Goal: Navigation & Orientation: Go to known website

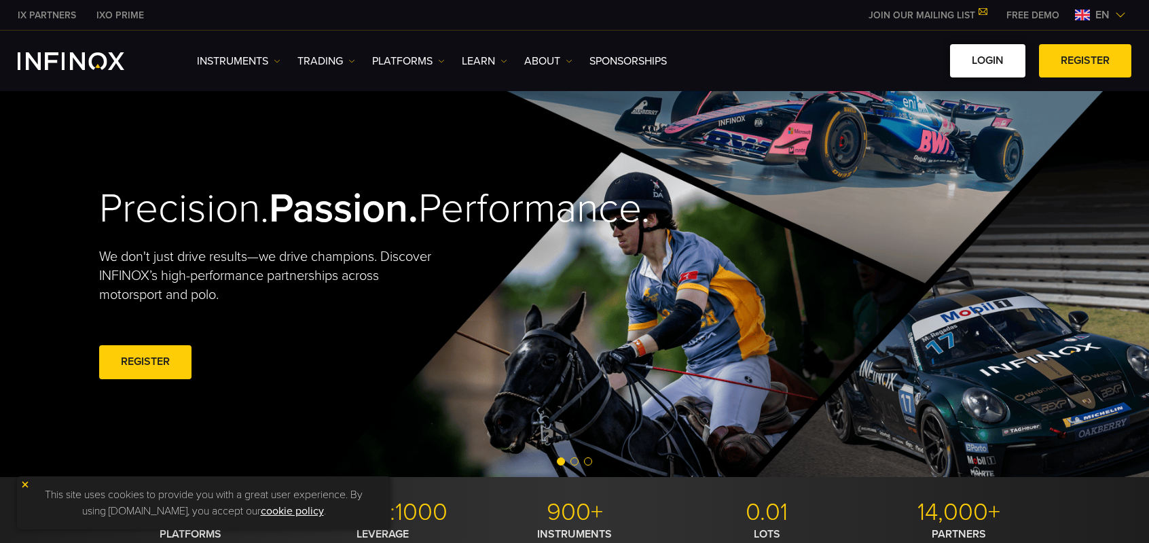
click at [996, 67] on link "LOGIN" at bounding box center [987, 60] width 75 height 33
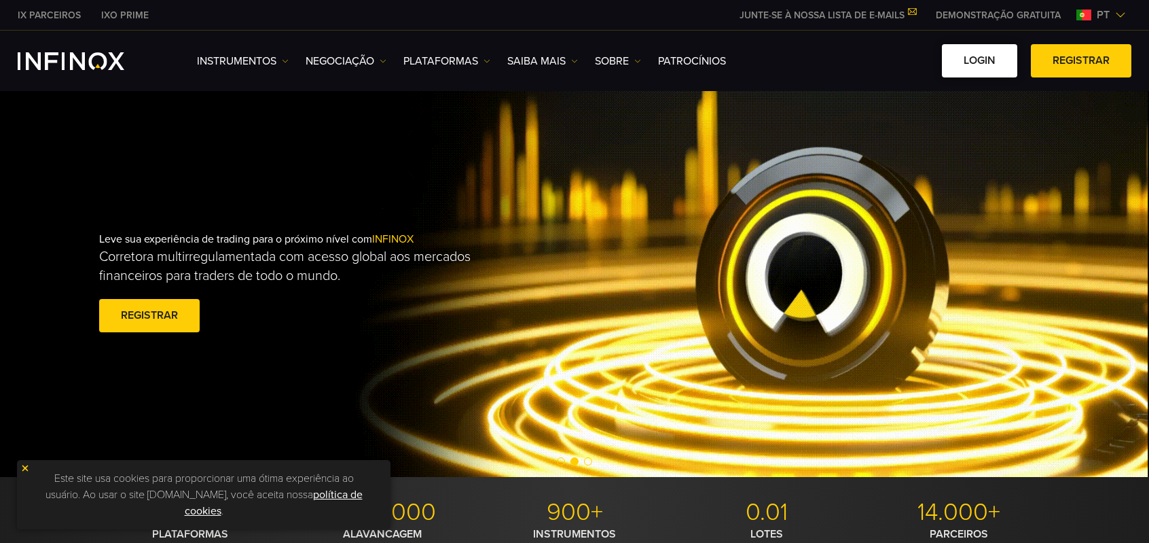
click at [1004, 75] on link "Login" at bounding box center [979, 60] width 75 height 33
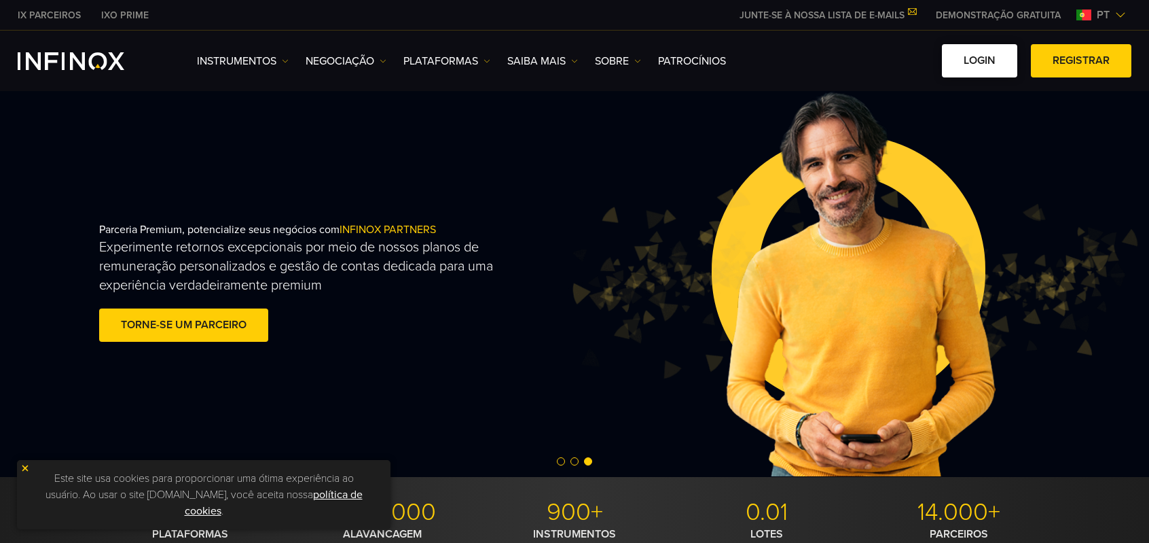
click at [983, 57] on link "Login" at bounding box center [979, 60] width 75 height 33
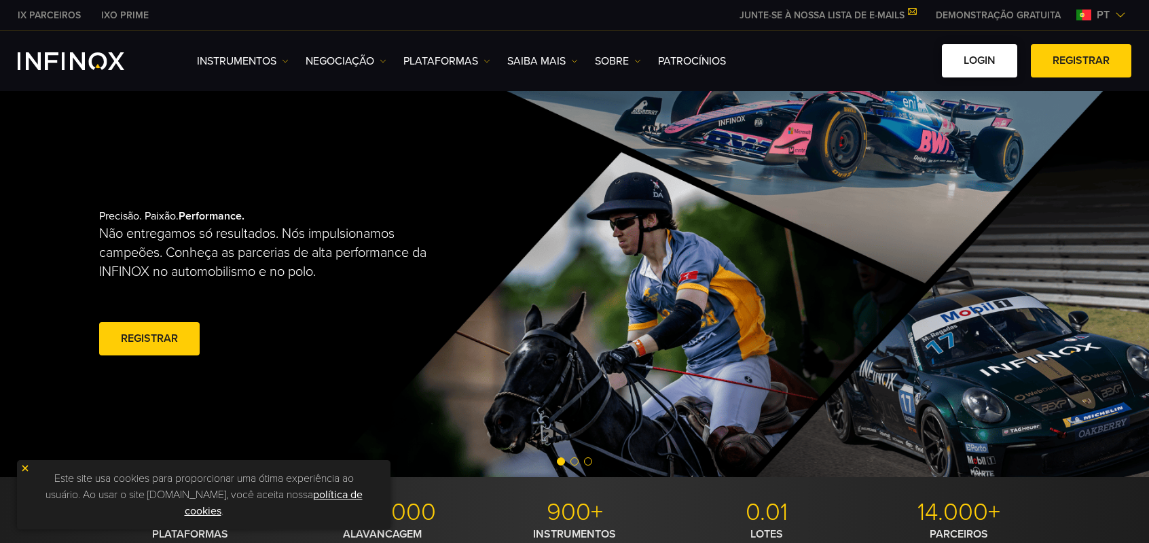
click at [998, 45] on link "Login" at bounding box center [979, 60] width 75 height 33
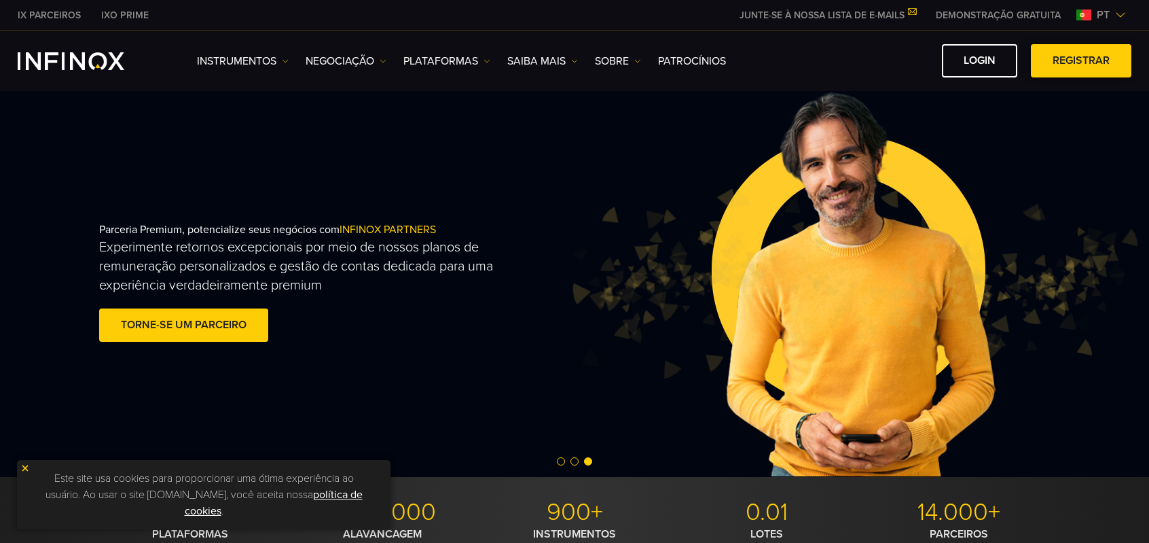
click at [1066, 62] on link "Registrar" at bounding box center [1081, 60] width 101 height 33
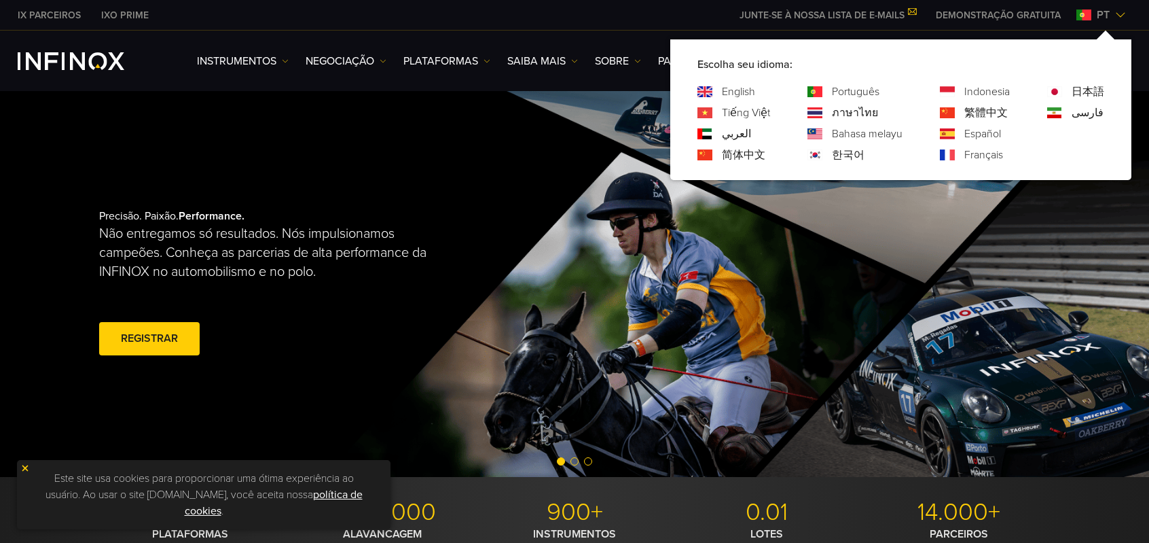
click at [755, 90] on link "English" at bounding box center [738, 92] width 33 height 16
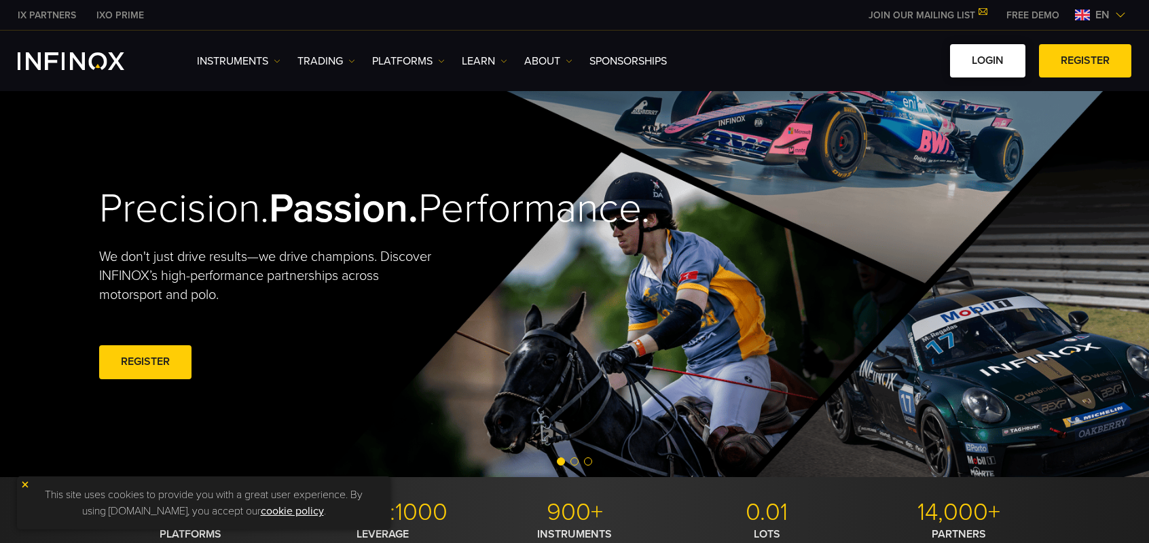
click at [998, 56] on link "LOGIN" at bounding box center [987, 60] width 75 height 33
